Goal: Communication & Community: Connect with others

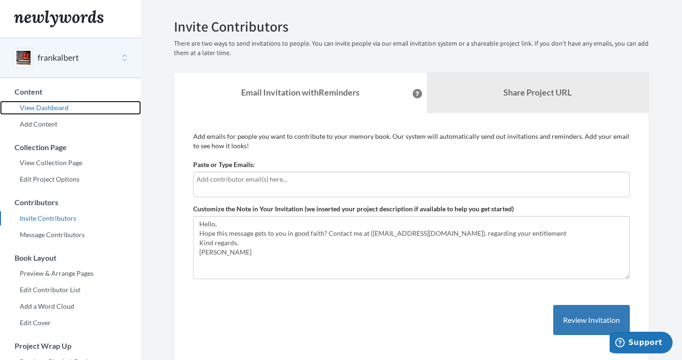
click at [69, 107] on link "View Dashboard" at bounding box center [70, 108] width 141 height 14
click at [353, 182] on input "text" at bounding box center [412, 179] width 430 height 10
click at [289, 189] on div at bounding box center [411, 184] width 437 height 25
click at [249, 178] on input "text" at bounding box center [412, 179] width 430 height 10
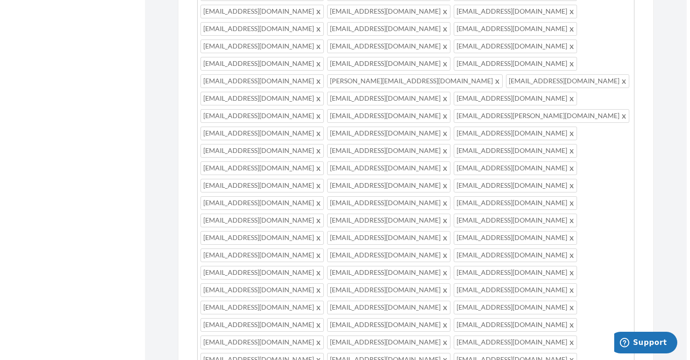
scroll to position [1080, 0]
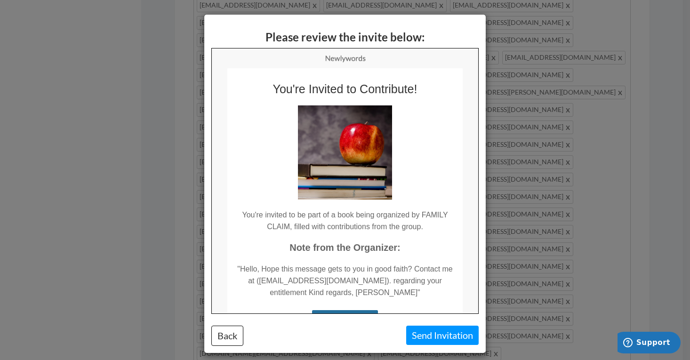
scroll to position [0, 0]
click at [421, 338] on button "Send Invitation" at bounding box center [442, 334] width 72 height 19
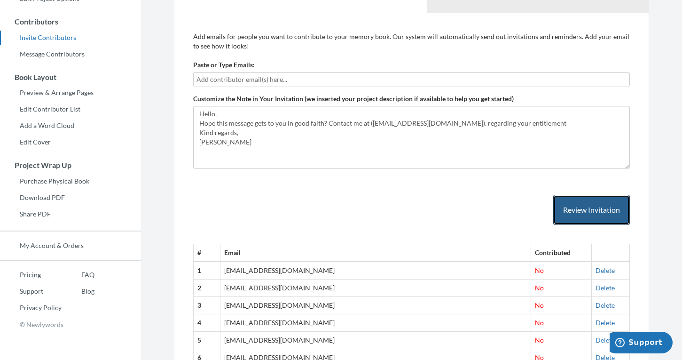
scroll to position [174, 0]
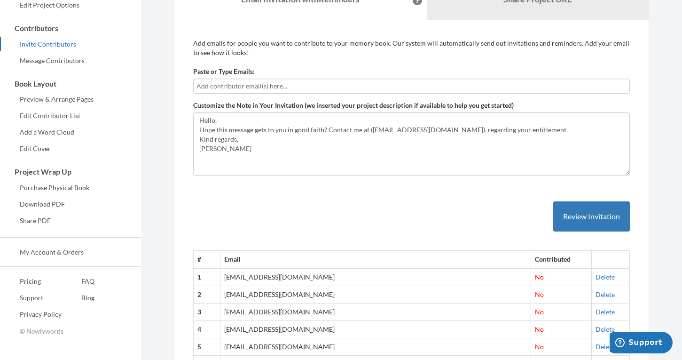
click at [309, 84] on input "text" at bounding box center [412, 86] width 430 height 10
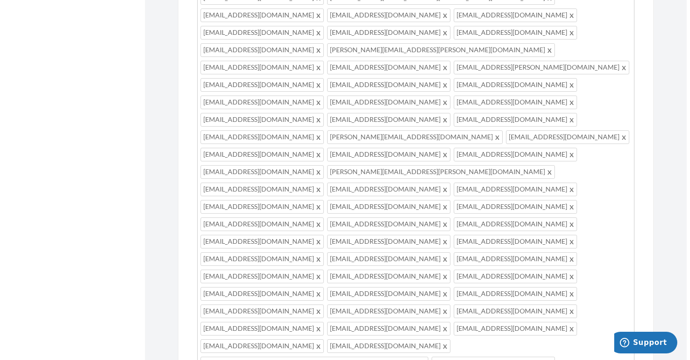
scroll to position [1248, 0]
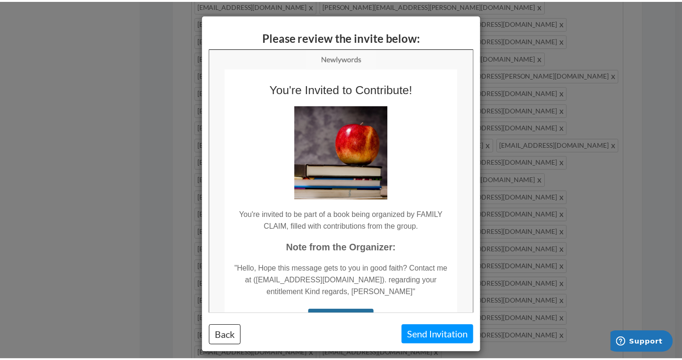
scroll to position [0, 0]
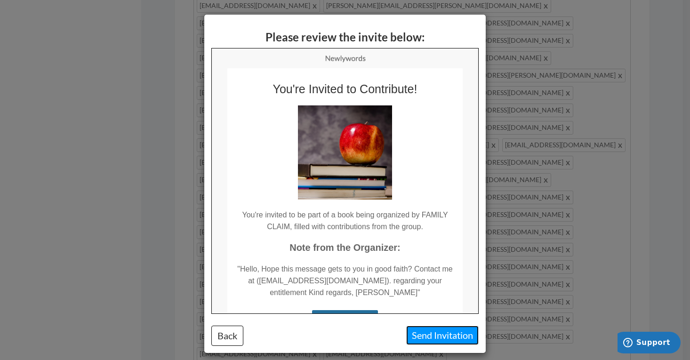
click at [420, 340] on button "Send Invitation" at bounding box center [442, 334] width 72 height 19
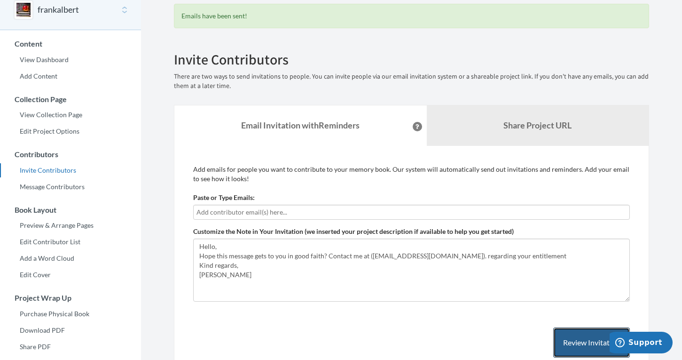
scroll to position [86, 0]
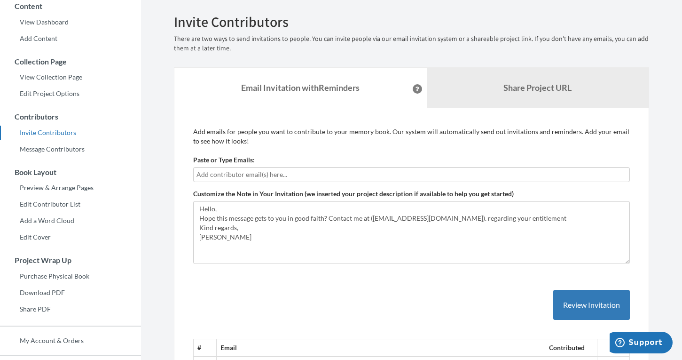
click at [265, 173] on input "text" at bounding box center [412, 174] width 430 height 10
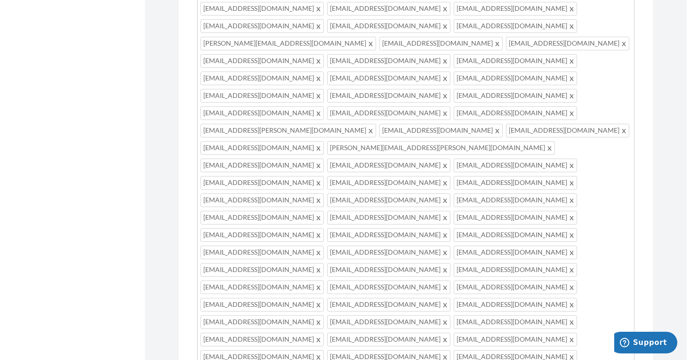
scroll to position [1283, 0]
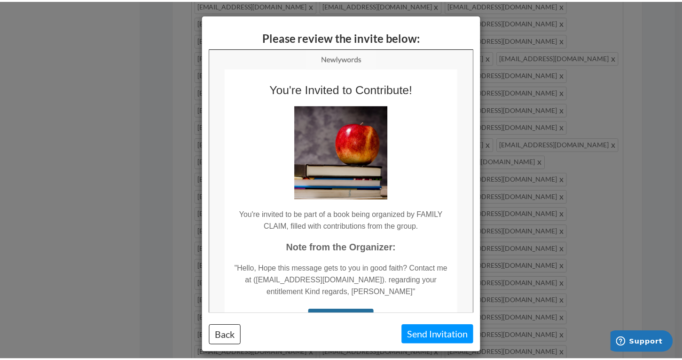
scroll to position [0, 0]
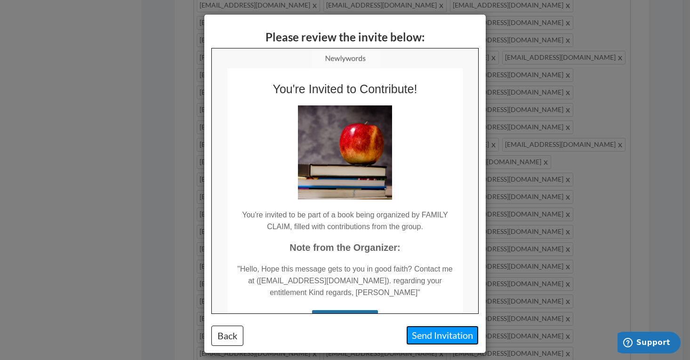
click at [426, 340] on button "Send Invitation" at bounding box center [442, 334] width 72 height 19
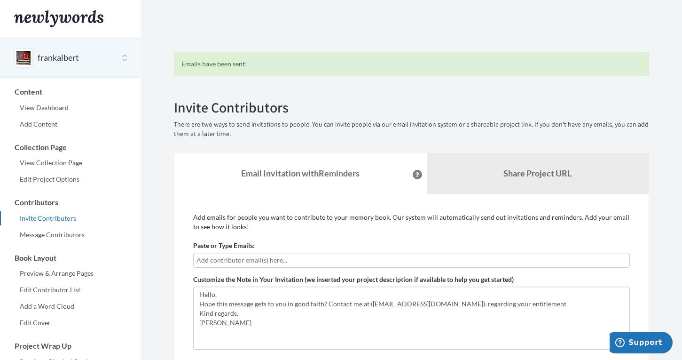
click at [282, 260] on input "text" at bounding box center [412, 260] width 430 height 10
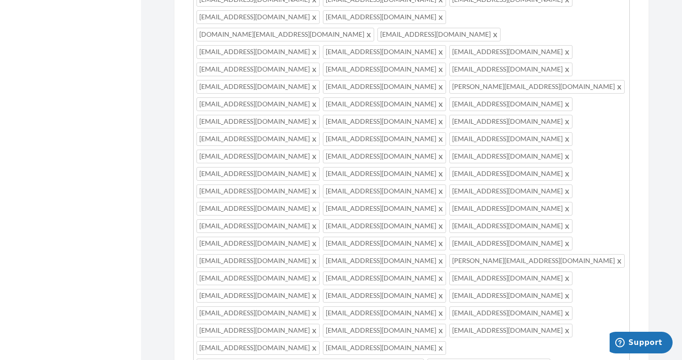
scroll to position [1303, 0]
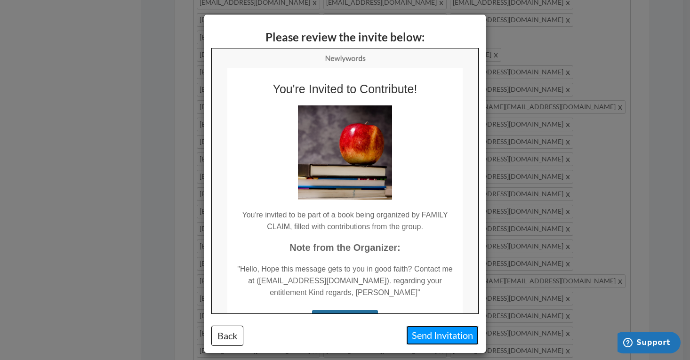
click at [429, 335] on button "Send Invitation" at bounding box center [442, 334] width 72 height 19
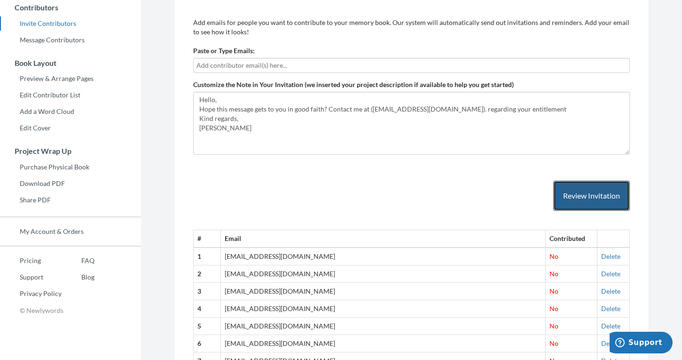
scroll to position [170, 0]
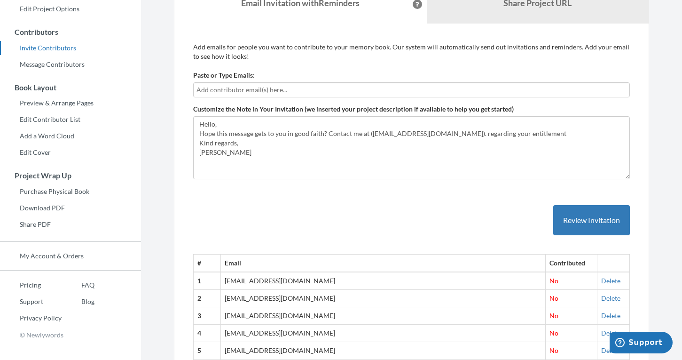
click at [275, 92] on input "text" at bounding box center [412, 90] width 430 height 10
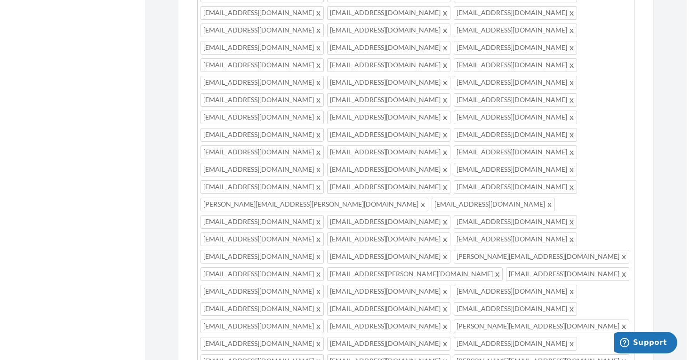
scroll to position [1162, 0]
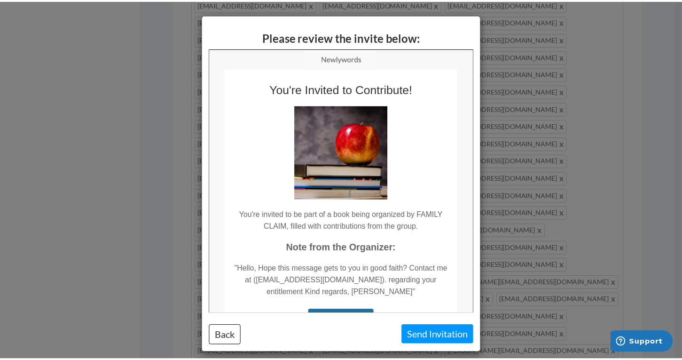
scroll to position [0, 0]
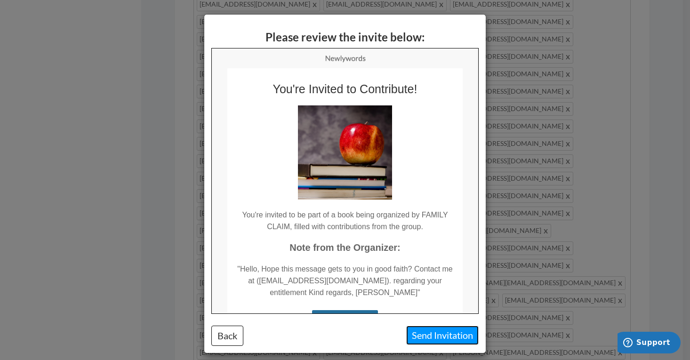
click at [428, 332] on button "Send Invitation" at bounding box center [442, 334] width 72 height 19
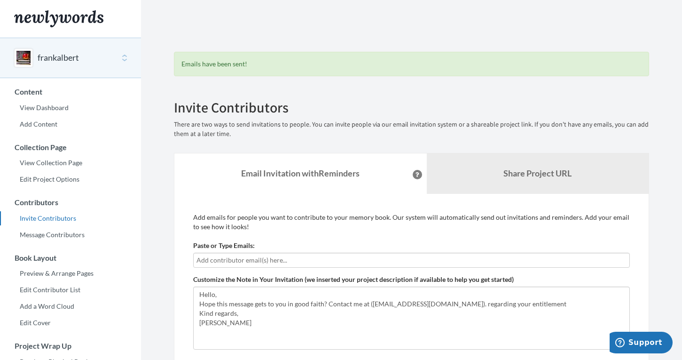
click at [268, 262] on input "text" at bounding box center [412, 260] width 430 height 10
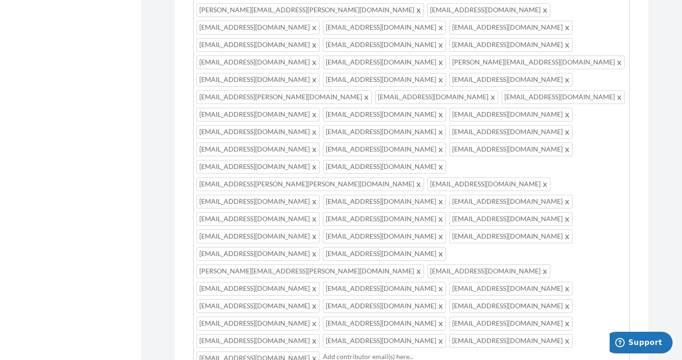
scroll to position [1224, 0]
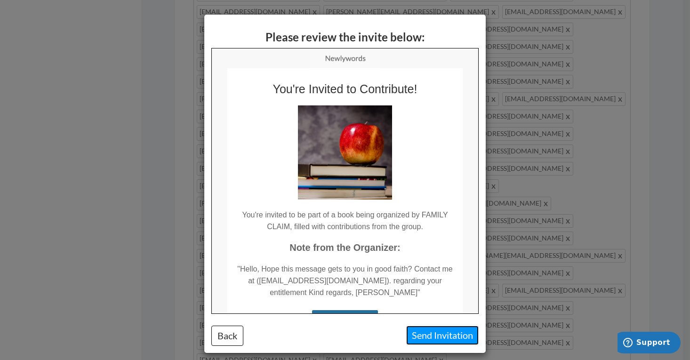
click at [428, 339] on button "Send Invitation" at bounding box center [442, 334] width 72 height 19
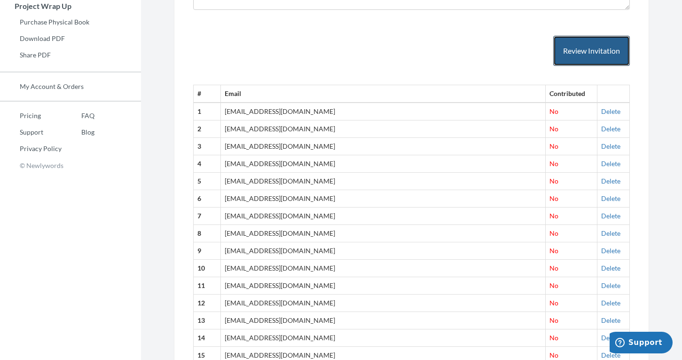
scroll to position [0, 0]
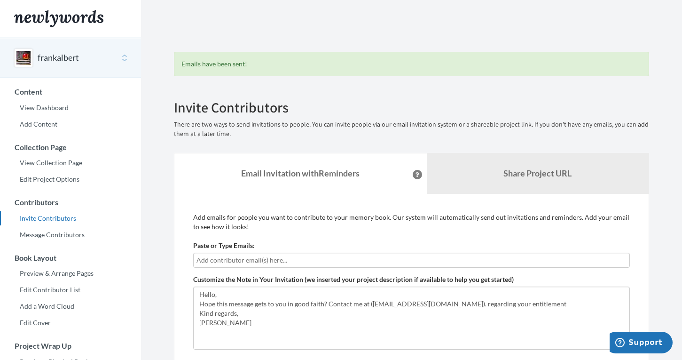
click at [282, 263] on input "text" at bounding box center [412, 260] width 430 height 10
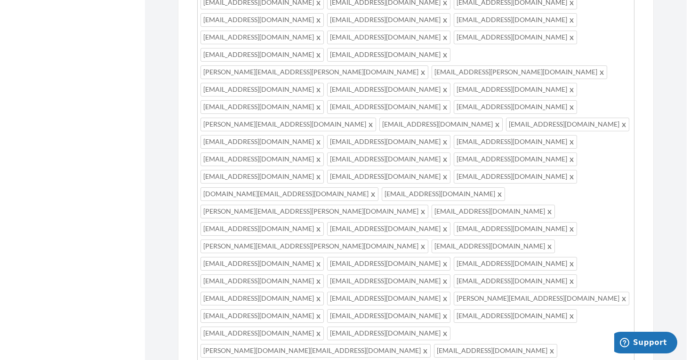
scroll to position [1342, 0]
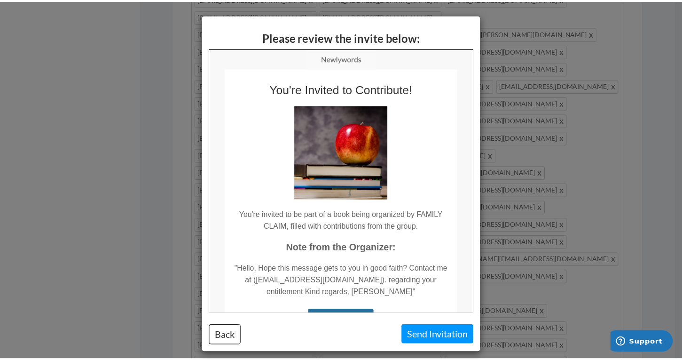
scroll to position [0, 0]
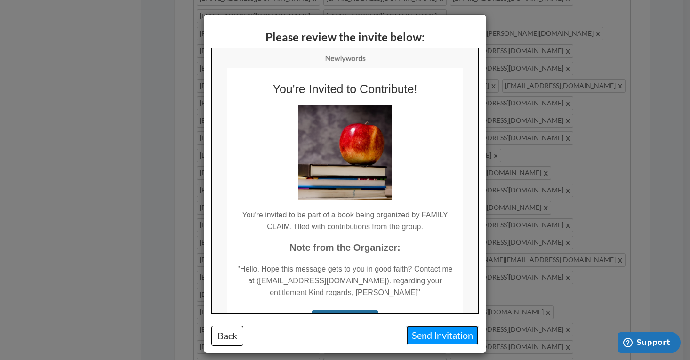
click at [423, 338] on button "Send Invitation" at bounding box center [442, 334] width 72 height 19
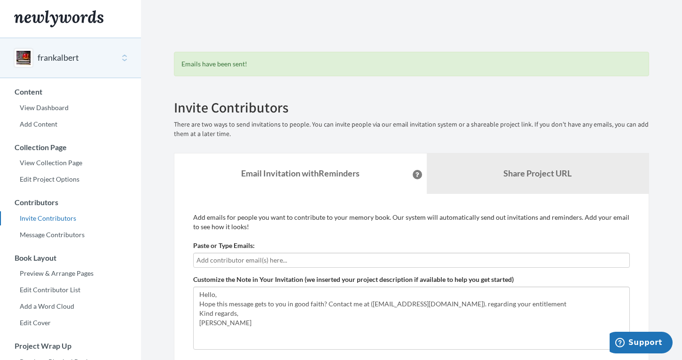
click at [393, 259] on input "text" at bounding box center [412, 260] width 430 height 10
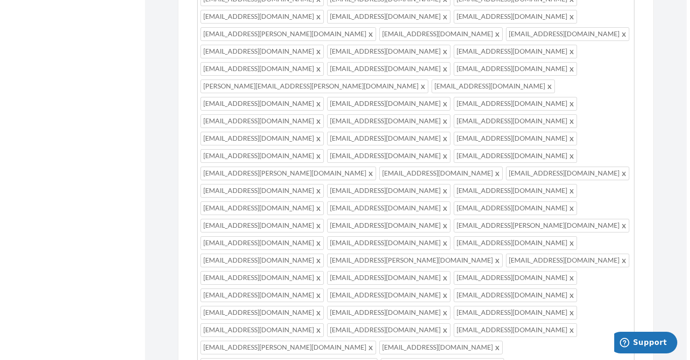
scroll to position [1200, 0]
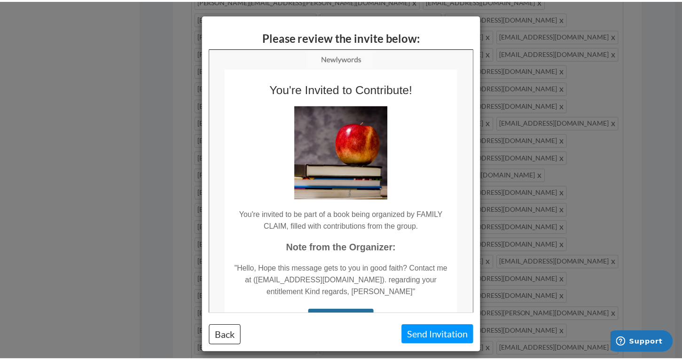
scroll to position [0, 0]
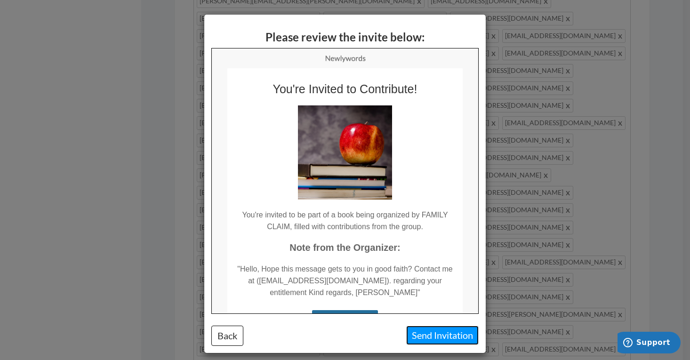
click at [433, 333] on button "Send Invitation" at bounding box center [442, 334] width 72 height 19
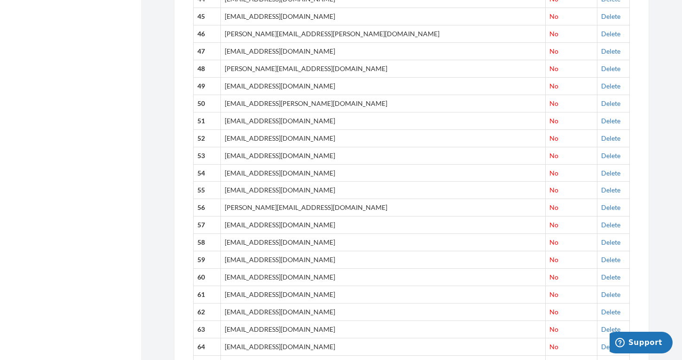
drag, startPoint x: 455, startPoint y: 249, endPoint x: 659, endPoint y: 188, distance: 213.4
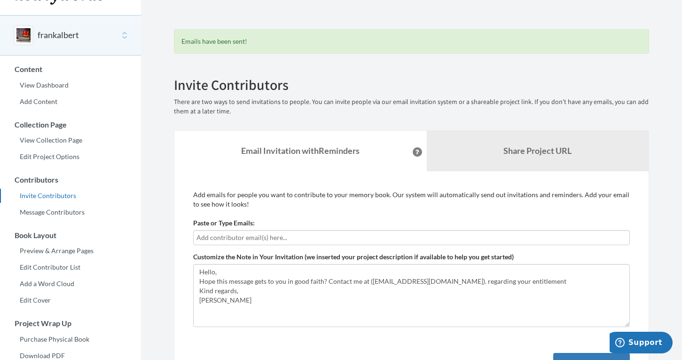
scroll to position [121, 0]
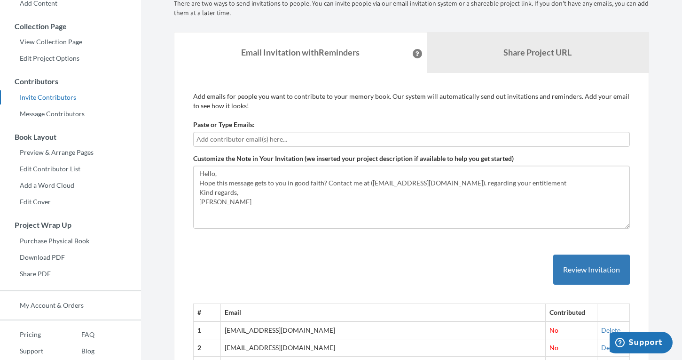
click at [247, 139] on input "text" at bounding box center [412, 139] width 430 height 10
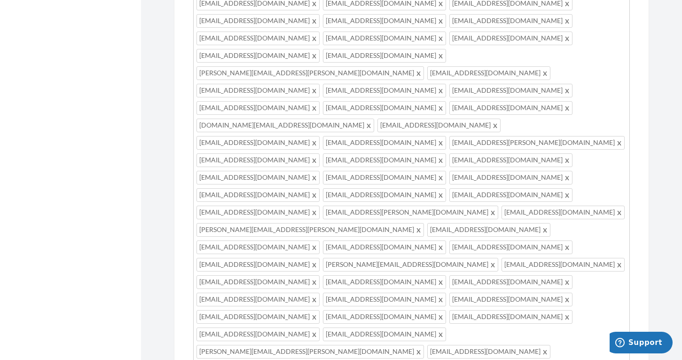
scroll to position [1284, 0]
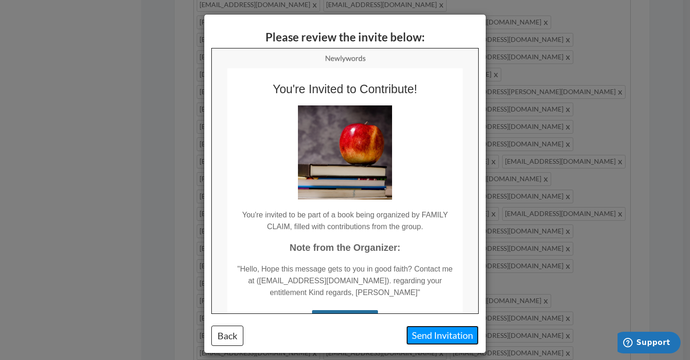
click at [434, 341] on button "Send Invitation" at bounding box center [442, 334] width 72 height 19
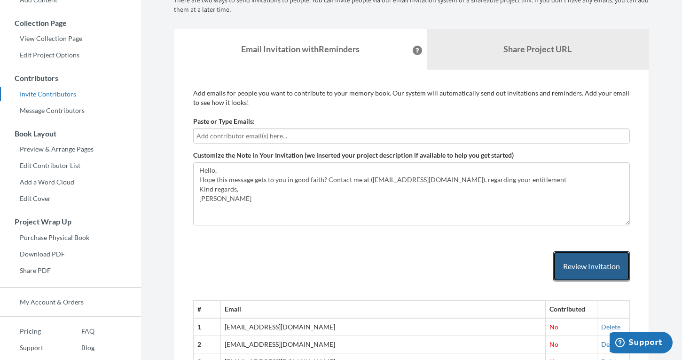
scroll to position [69, 0]
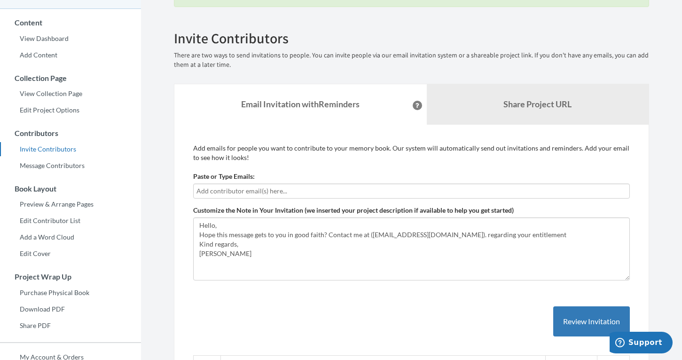
click at [297, 196] on input "text" at bounding box center [412, 191] width 430 height 10
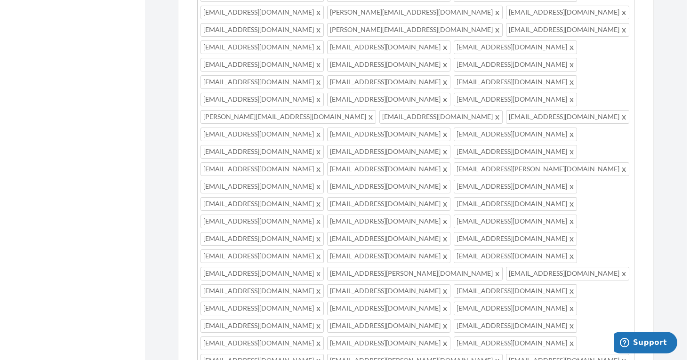
scroll to position [1315, 0]
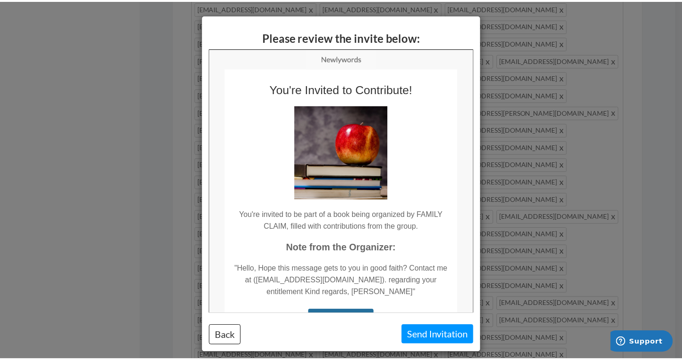
scroll to position [0, 0]
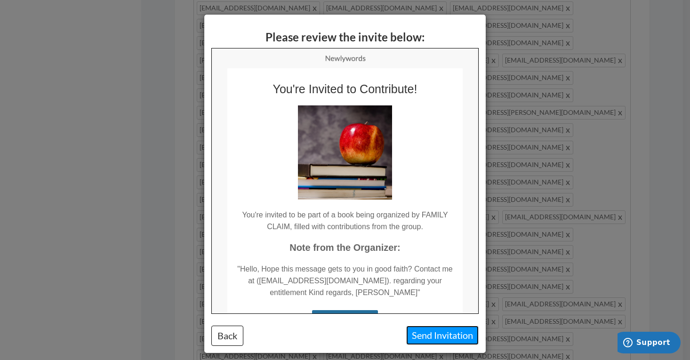
click at [436, 340] on button "Send Invitation" at bounding box center [442, 334] width 72 height 19
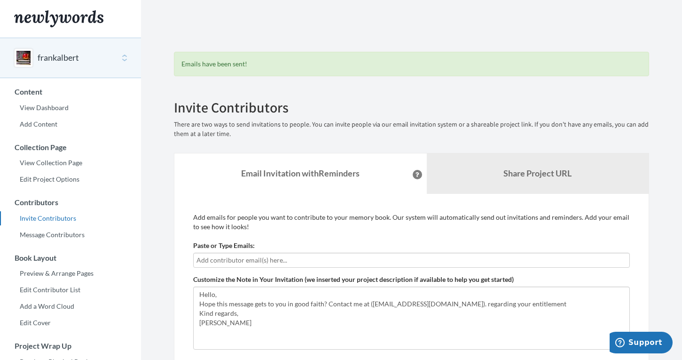
click at [247, 258] on input "text" at bounding box center [412, 260] width 430 height 10
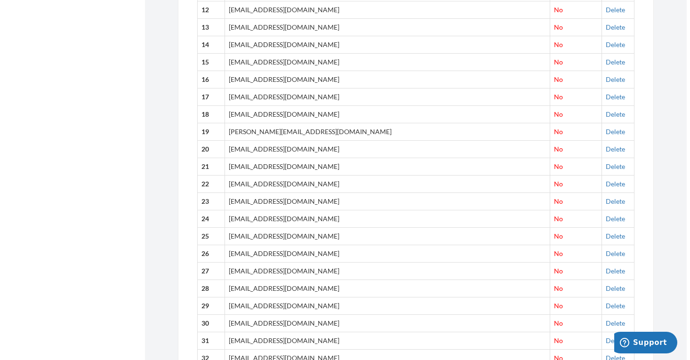
scroll to position [1381, 0]
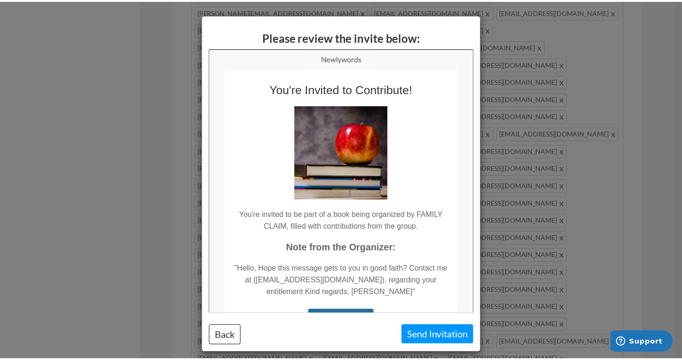
scroll to position [0, 0]
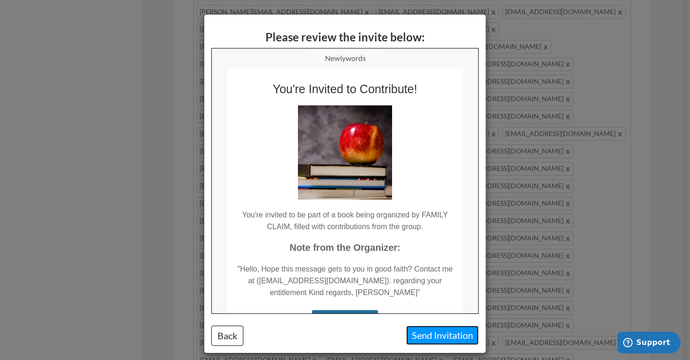
click at [437, 333] on button "Send Invitation" at bounding box center [442, 334] width 72 height 19
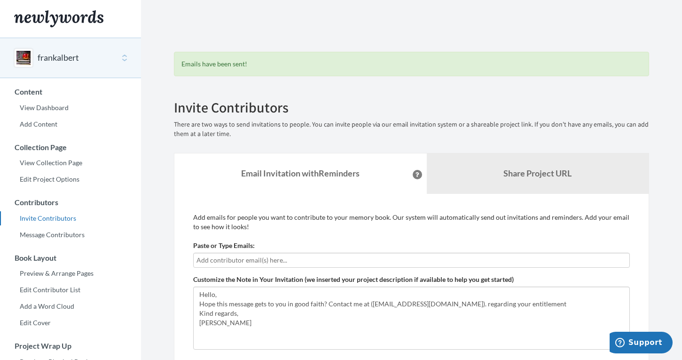
drag, startPoint x: 687, startPoint y: 22, endPoint x: 310, endPoint y: 256, distance: 443.5
click at [310, 256] on input "text" at bounding box center [412, 260] width 430 height 10
